Goal: Information Seeking & Learning: Learn about a topic

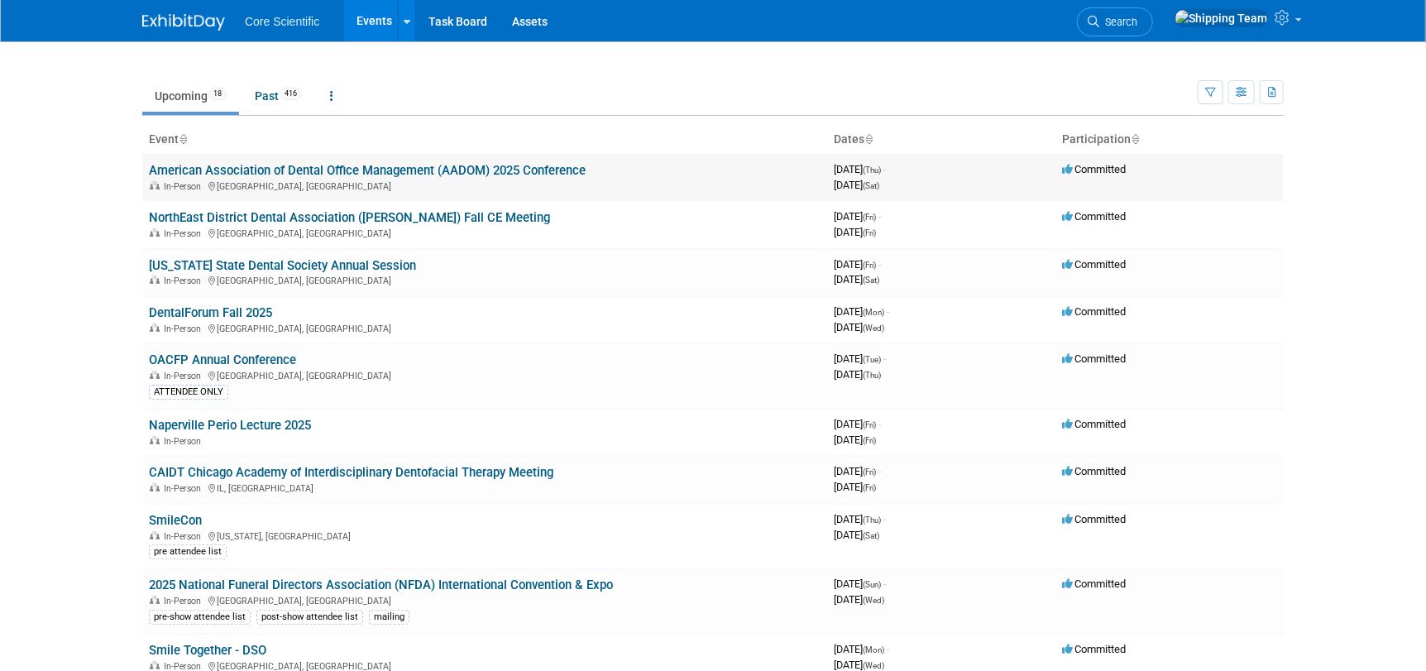
click at [341, 169] on link "American Association of Dental Office Management (AADOM) 2025 Conference" at bounding box center [367, 170] width 437 height 15
click at [296, 215] on link "NorthEast District Dental Association ([PERSON_NAME]) Fall CE Meeting" at bounding box center [349, 217] width 401 height 15
click at [214, 309] on link "DentalForum Fall 2025" at bounding box center [210, 312] width 123 height 15
click at [215, 359] on link "OACFP Annual Conference" at bounding box center [222, 359] width 147 height 15
click at [224, 473] on link "CAIDT Chicago Academy of Interdisciplinary Dentofacial Therapy Meeting" at bounding box center [351, 472] width 405 height 15
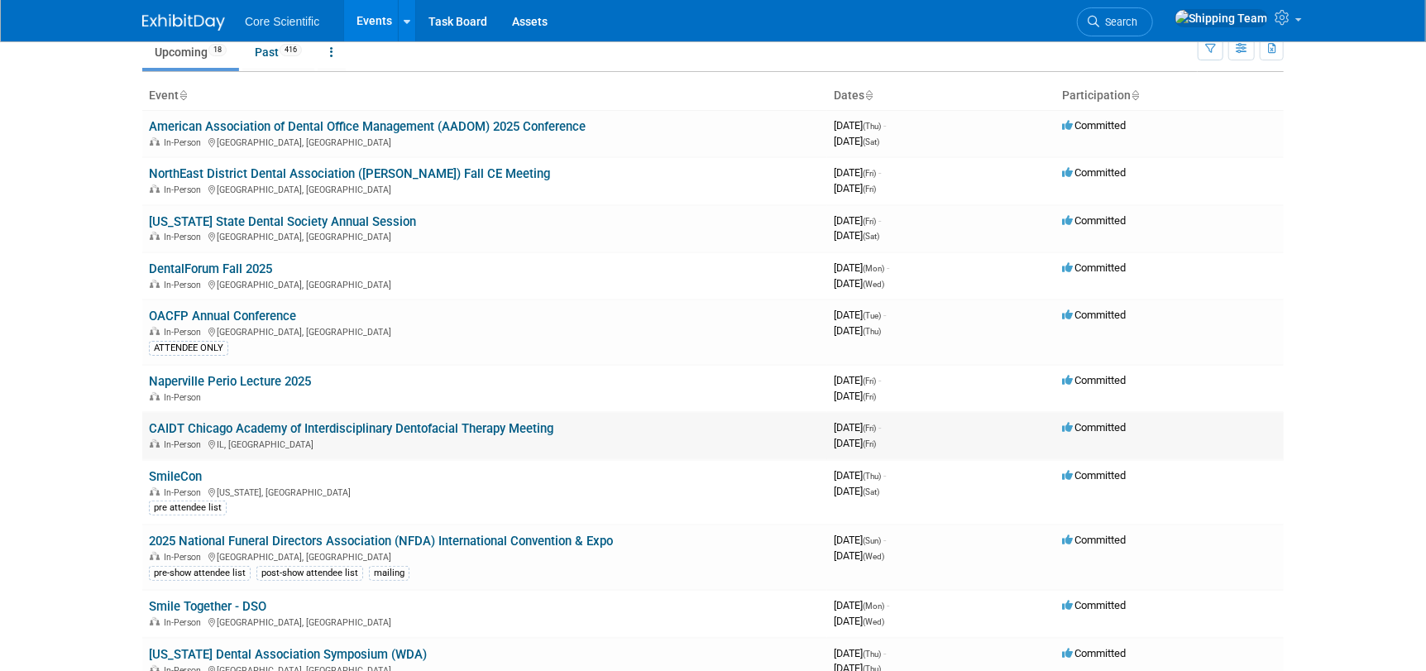
scroll to position [82, 0]
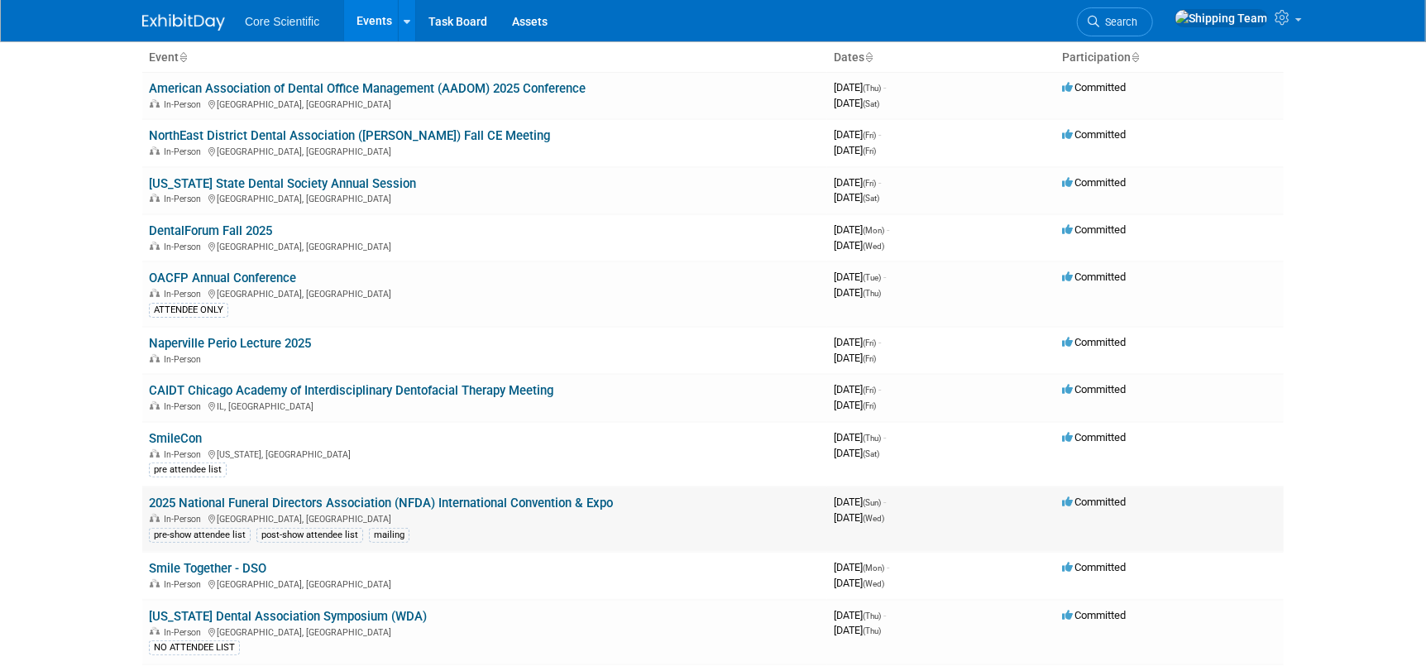
click at [290, 501] on link "2025 National Funeral Directors Association (NFDA) International Convention & E…" at bounding box center [381, 503] width 464 height 15
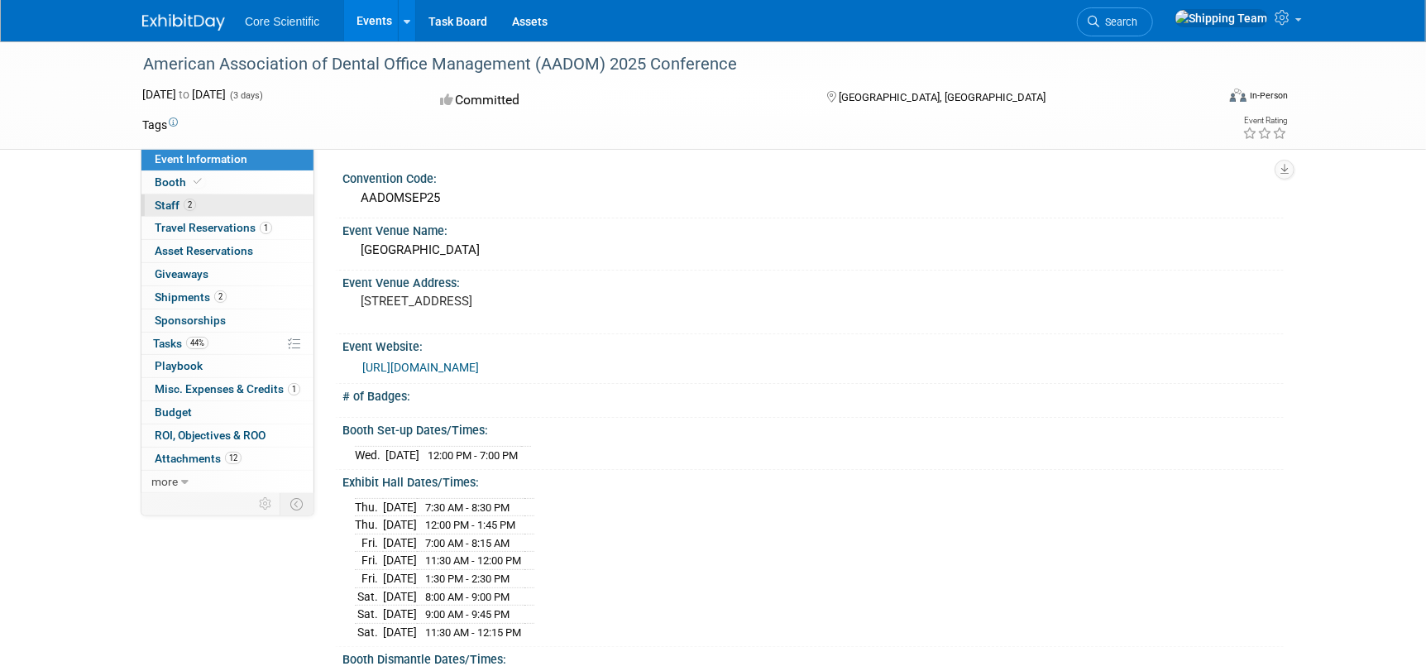
click at [182, 207] on span "Staff 2" at bounding box center [175, 205] width 41 height 13
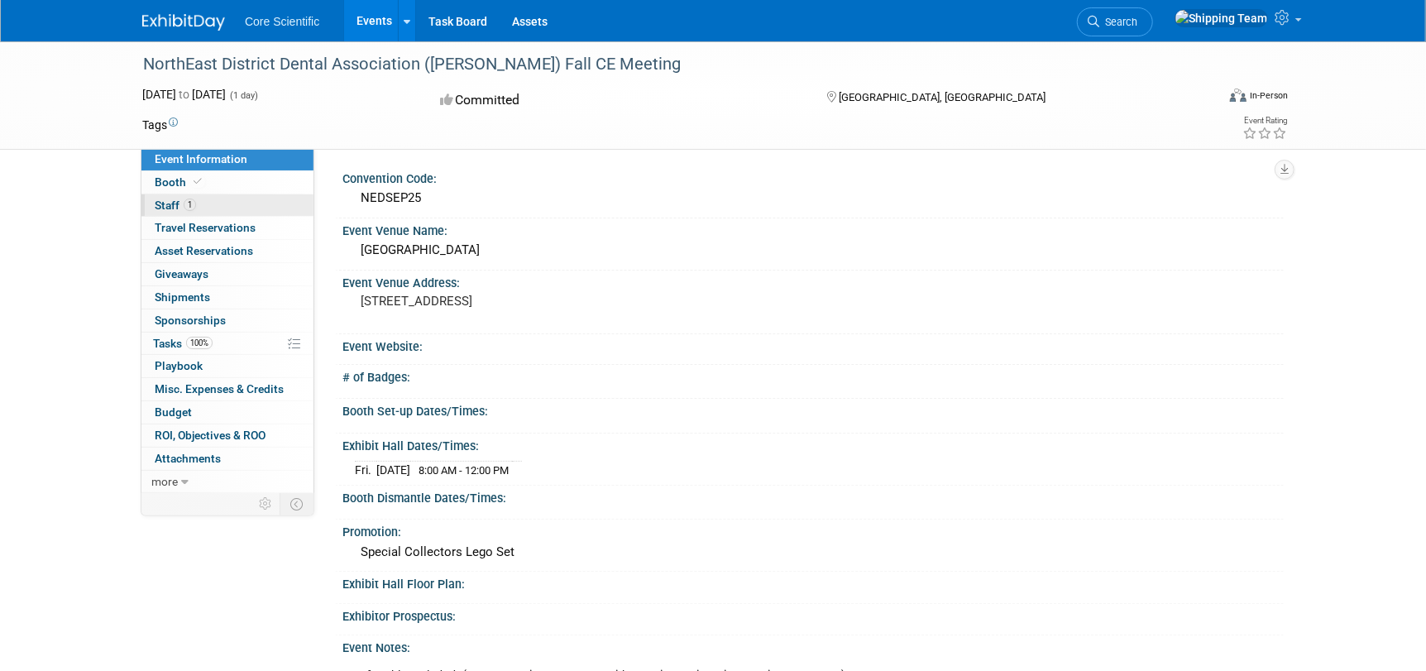
click at [213, 204] on link "1 Staff 1" at bounding box center [227, 205] width 172 height 22
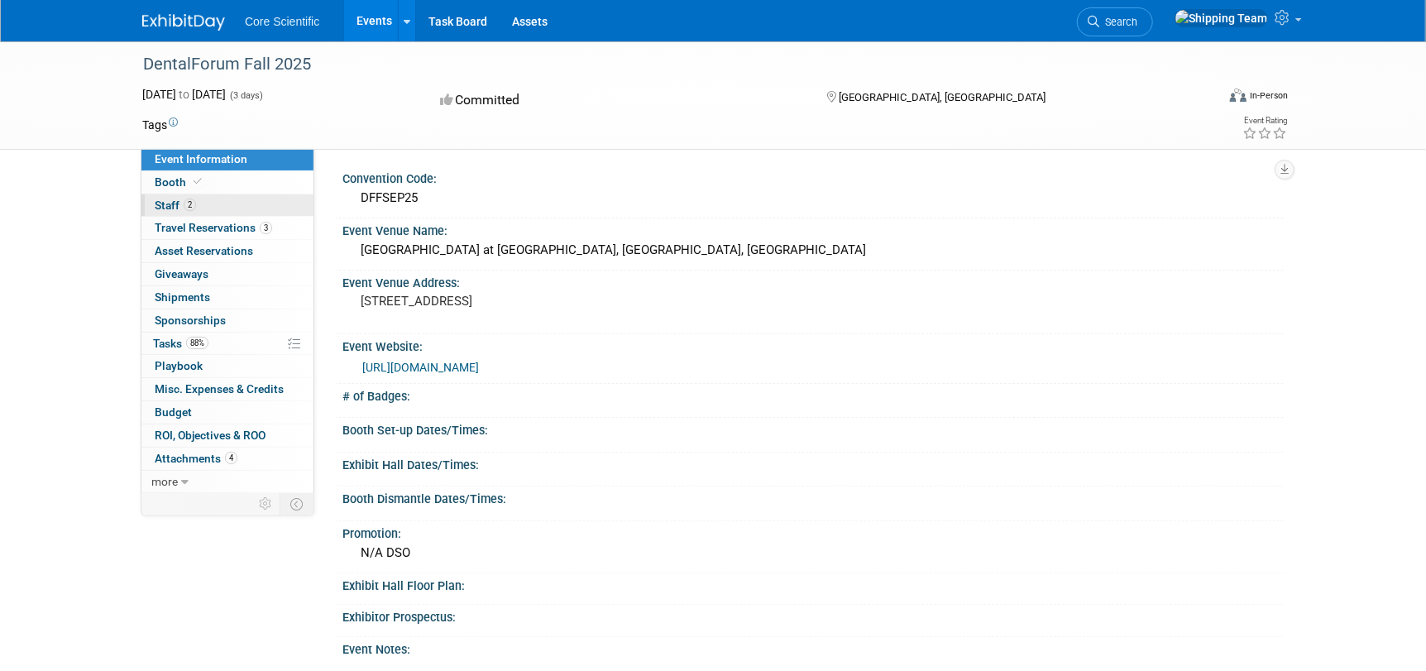
click at [165, 203] on span "Staff 2" at bounding box center [175, 205] width 41 height 13
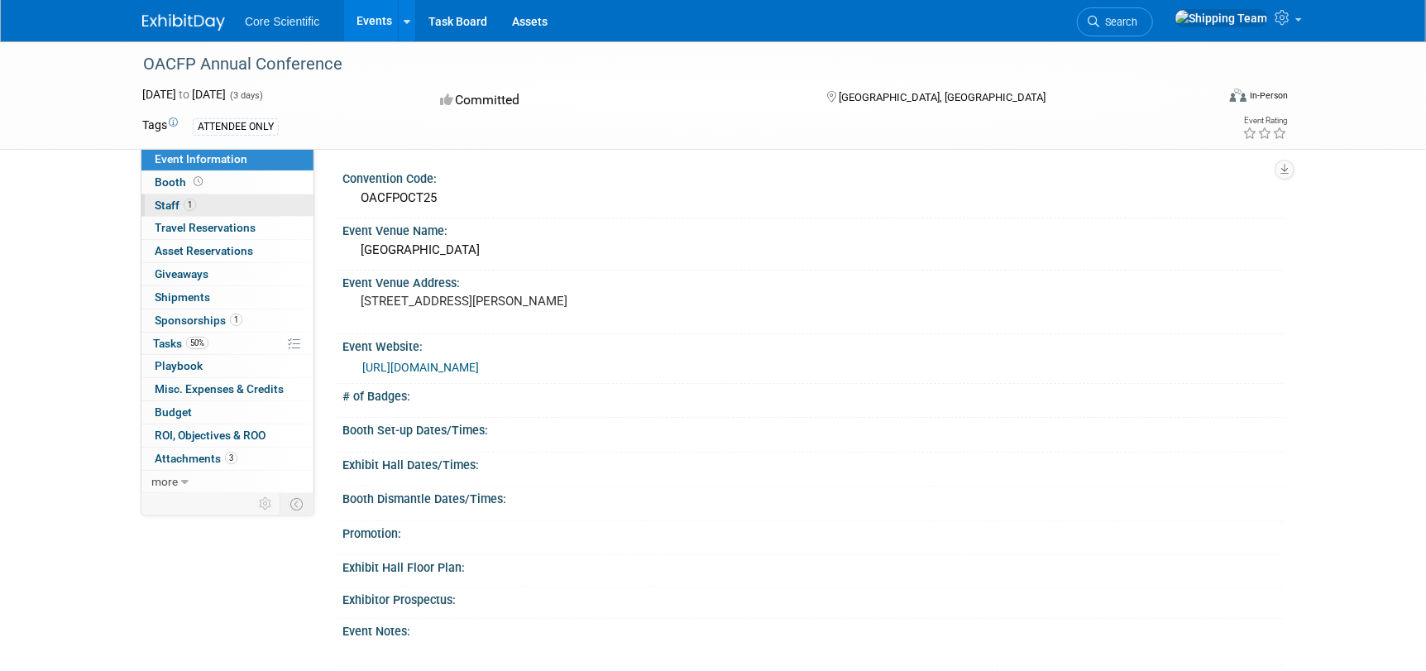
click at [178, 207] on span "Staff 1" at bounding box center [175, 205] width 41 height 13
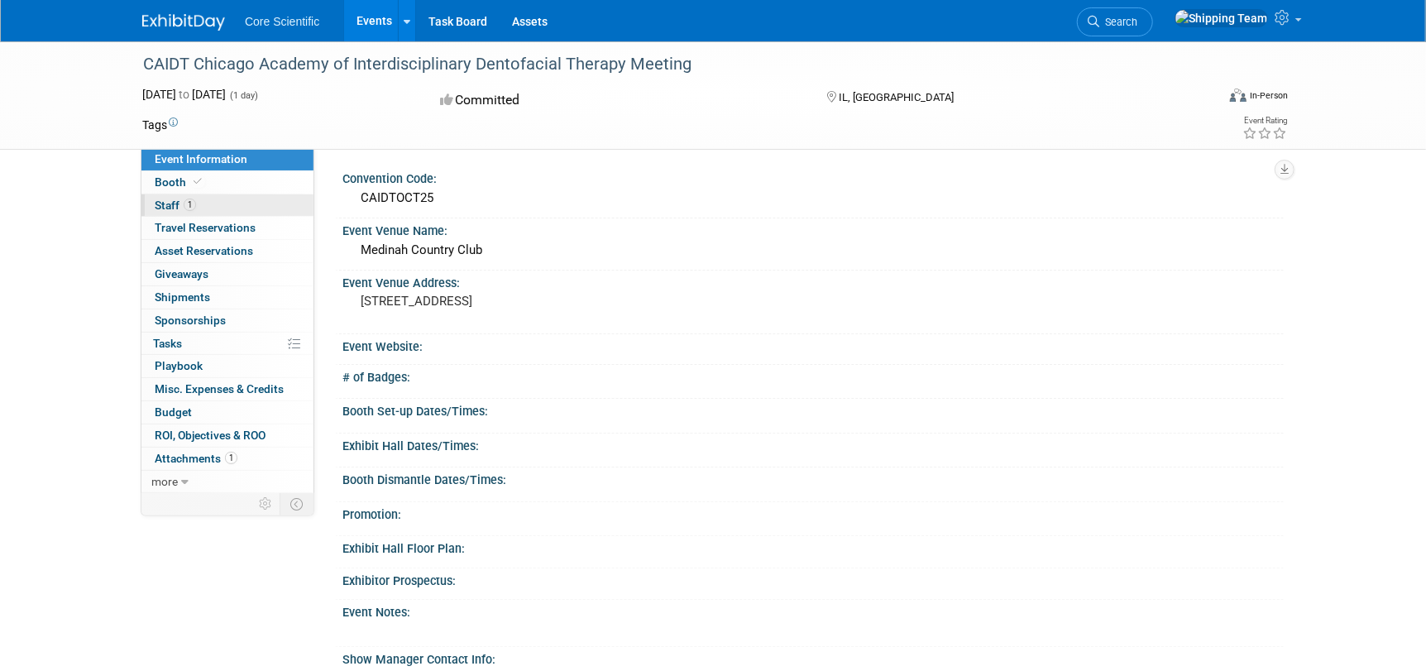
click at [167, 204] on span "Staff 1" at bounding box center [175, 205] width 41 height 13
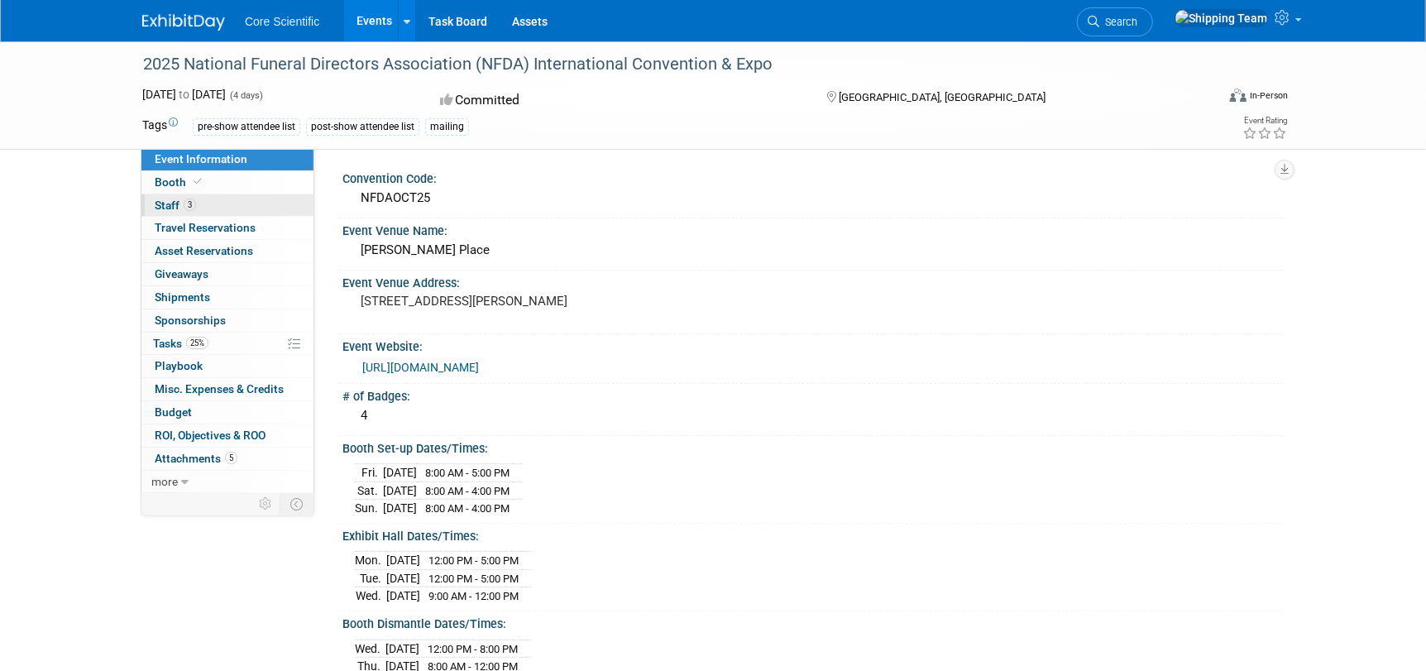
click at [168, 197] on link "3 Staff 3" at bounding box center [227, 205] width 172 height 22
